Goal: Entertainment & Leisure: Consume media (video, audio)

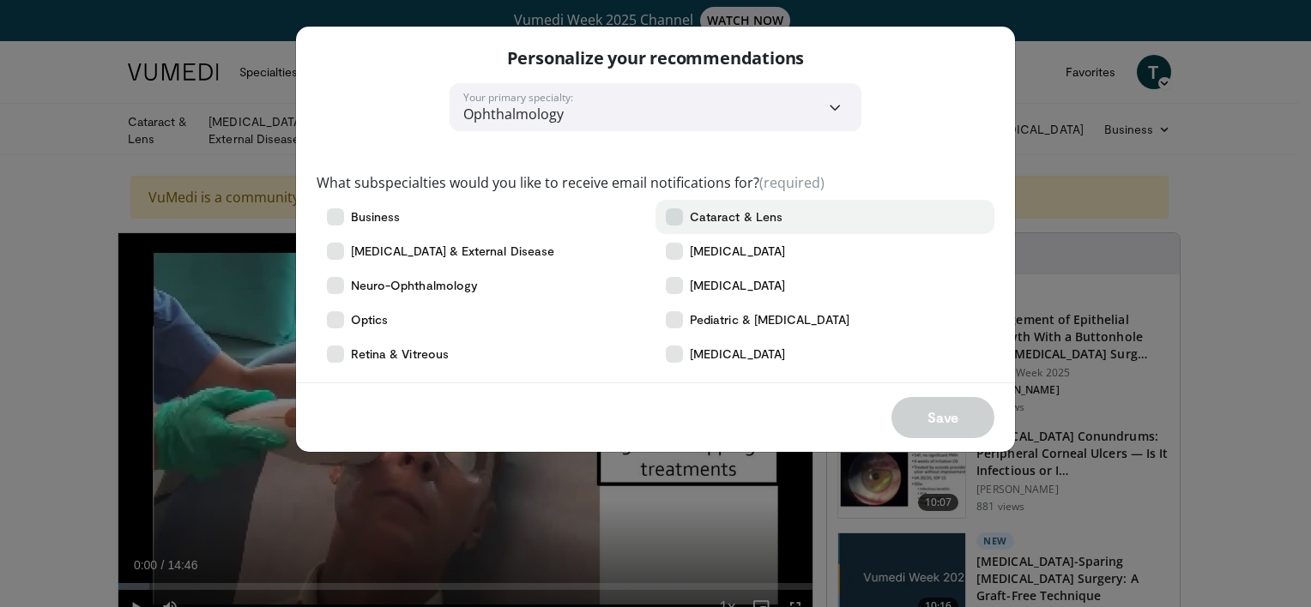
click at [748, 219] on span "Cataract & Lens" at bounding box center [736, 216] width 93 height 17
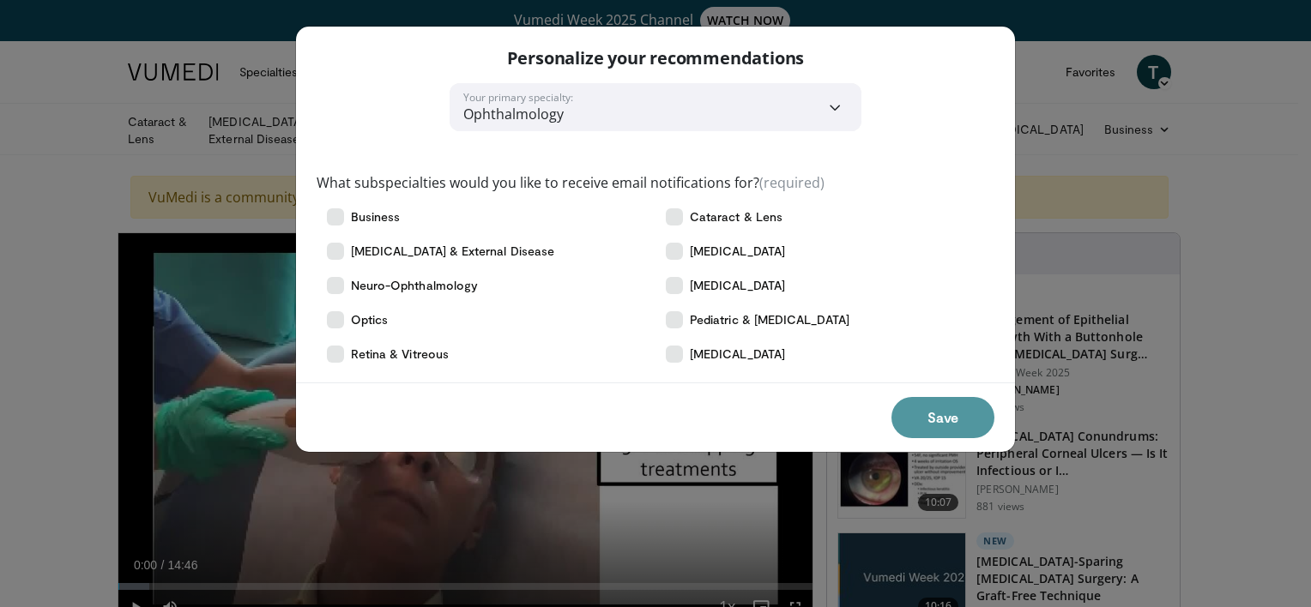
click at [943, 419] on button "Save" at bounding box center [942, 417] width 103 height 41
